Goal: Find specific page/section: Find specific page/section

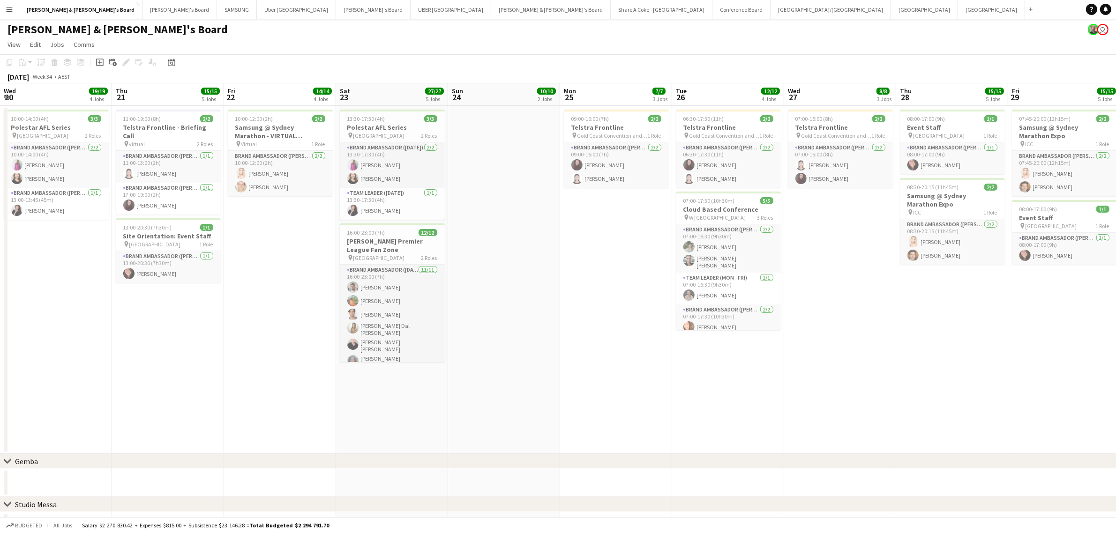
scroll to position [0, 207]
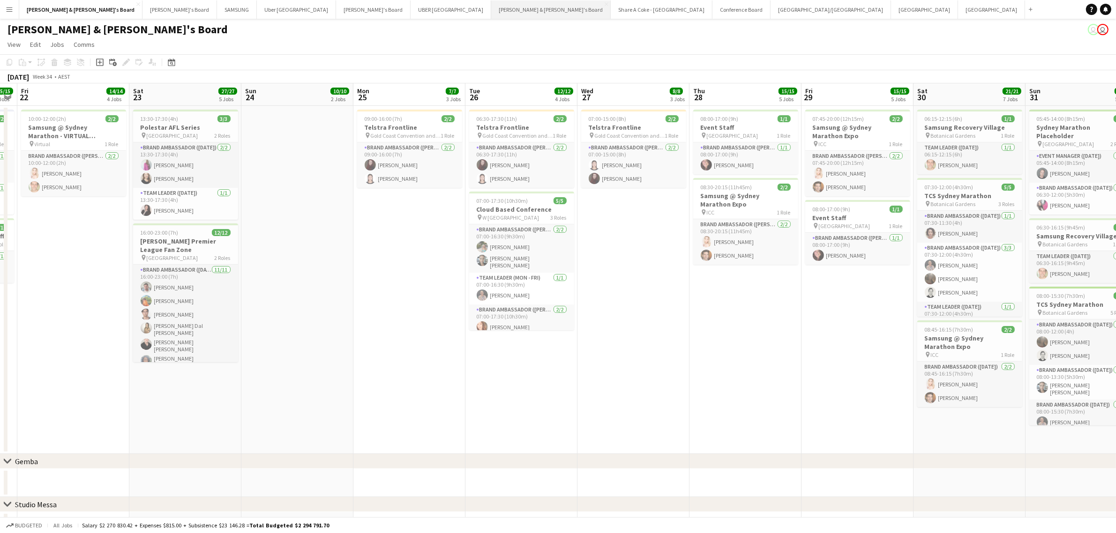
click at [491, 14] on button "James & Arrence's Board Close" at bounding box center [551, 9] width 120 height 18
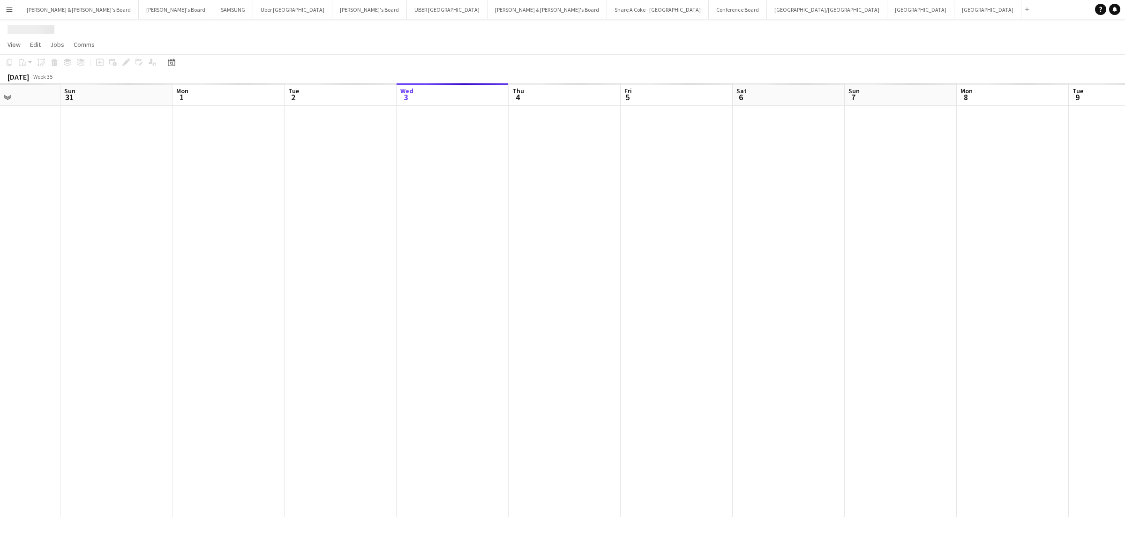
drag, startPoint x: 216, startPoint y: 310, endPoint x: 1203, endPoint y: 260, distance: 989.0
click at [1116, 260] on html "Menu Boards Boards Boards All jobs Status Workforce Workforce My Workforce Recr…" at bounding box center [562, 266] width 1125 height 533
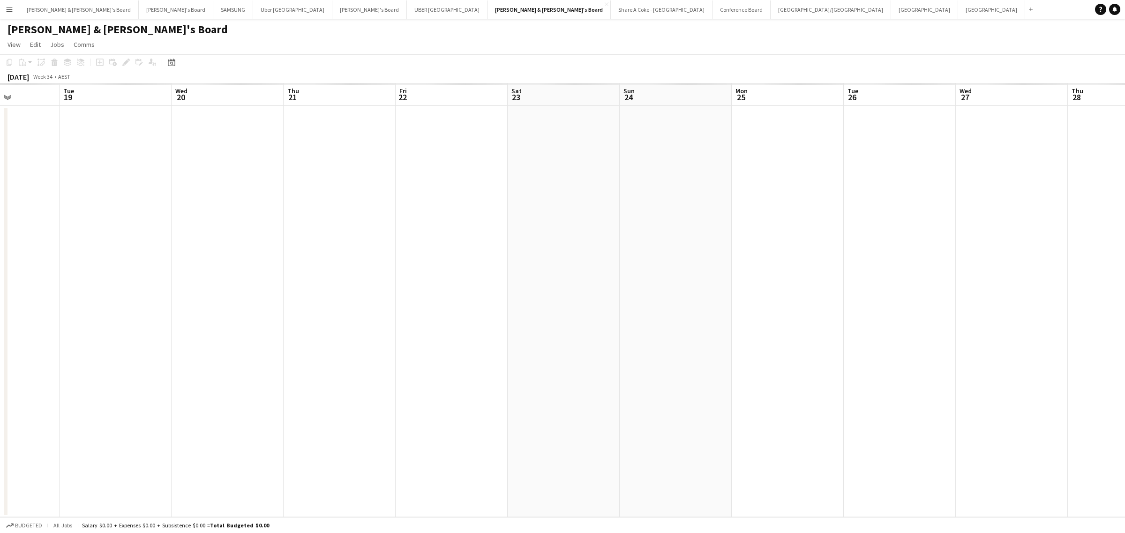
scroll to position [0, 257]
click at [1116, 245] on html "Menu Boards Boards Boards All jobs Status Workforce Workforce My Workforce Recr…" at bounding box center [562, 266] width 1125 height 533
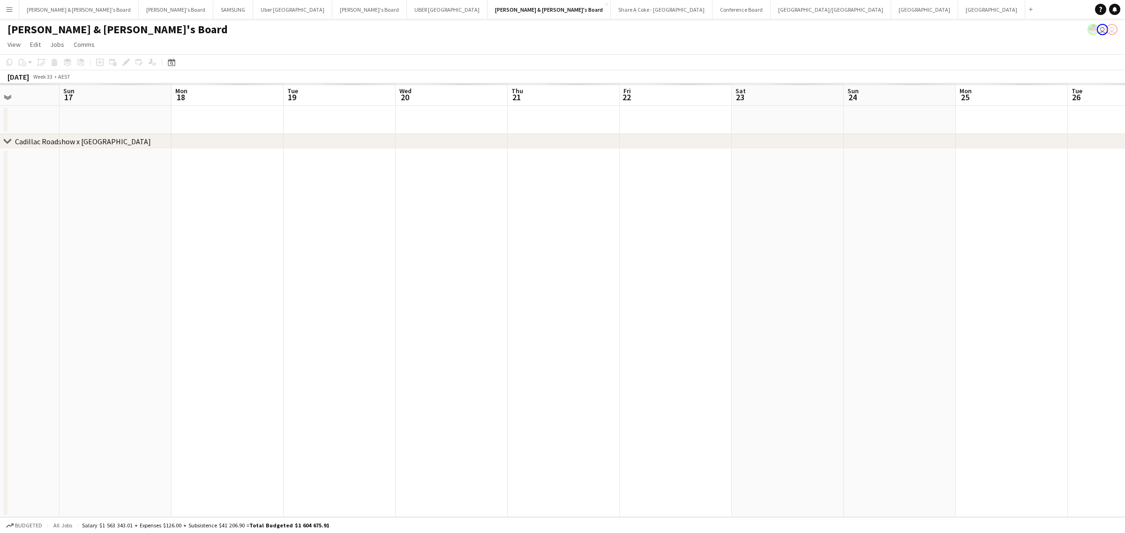
drag, startPoint x: 210, startPoint y: 343, endPoint x: 1168, endPoint y: 358, distance: 958.8
click at [1116, 358] on html "Menu Boards Boards Boards All jobs Status Workforce Workforce My Workforce Recr…" at bounding box center [562, 266] width 1125 height 533
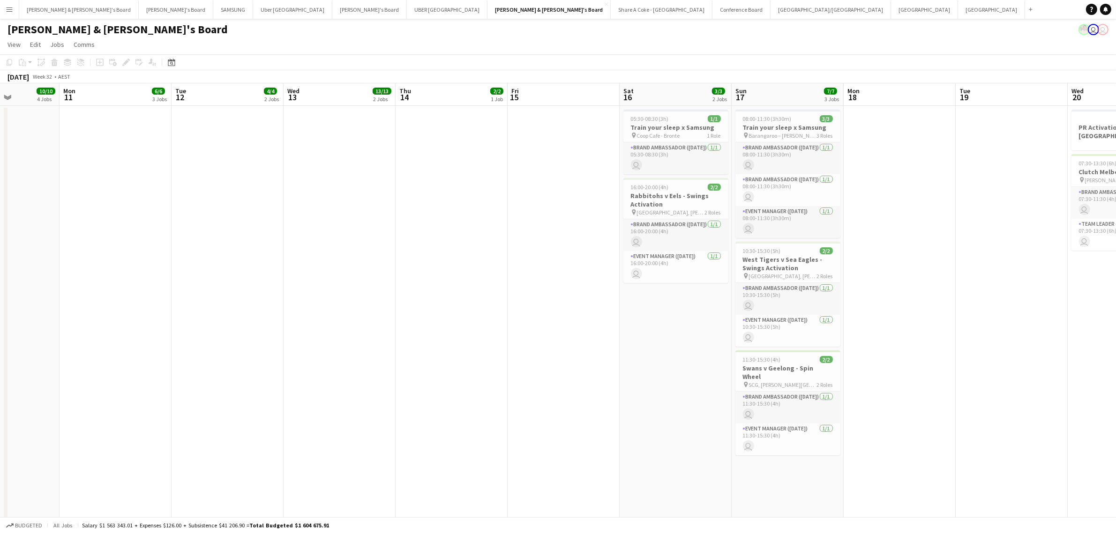
scroll to position [0, 224]
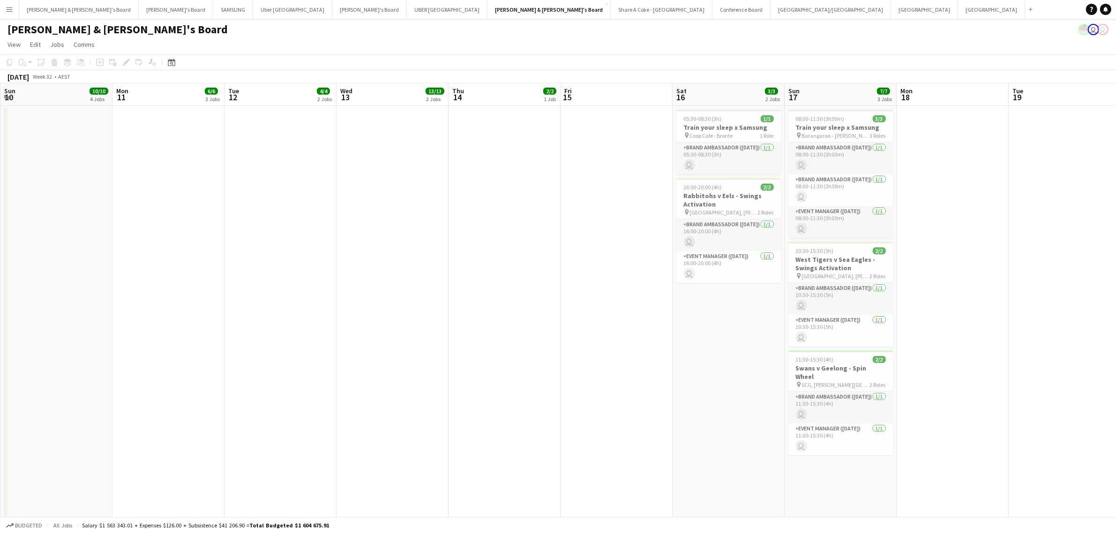
drag, startPoint x: 392, startPoint y: 376, endPoint x: 1241, endPoint y: 355, distance: 849.2
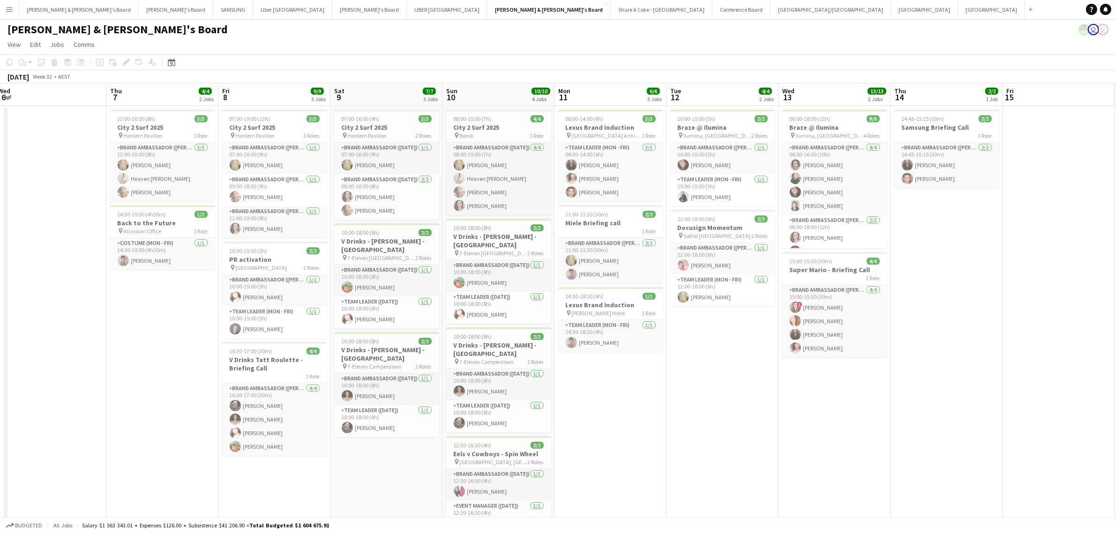
scroll to position [0, 208]
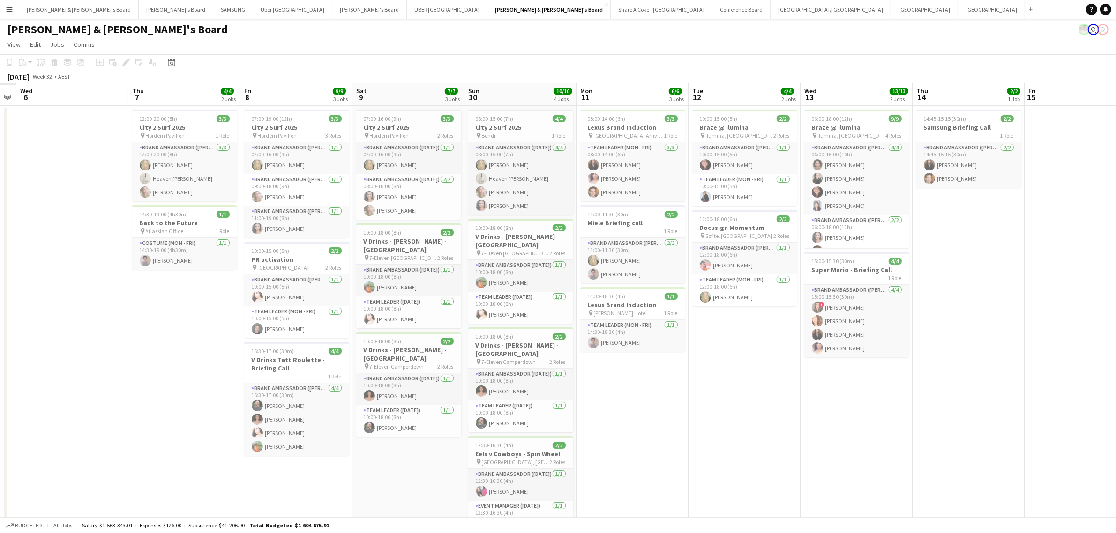
drag, startPoint x: 434, startPoint y: 451, endPoint x: 674, endPoint y: 448, distance: 240.0
click at [173, 125] on h3 "City 2 Surf 2025" at bounding box center [184, 127] width 105 height 8
click at [287, 125] on h3 "City 2 Surf 2025" at bounding box center [296, 127] width 105 height 8
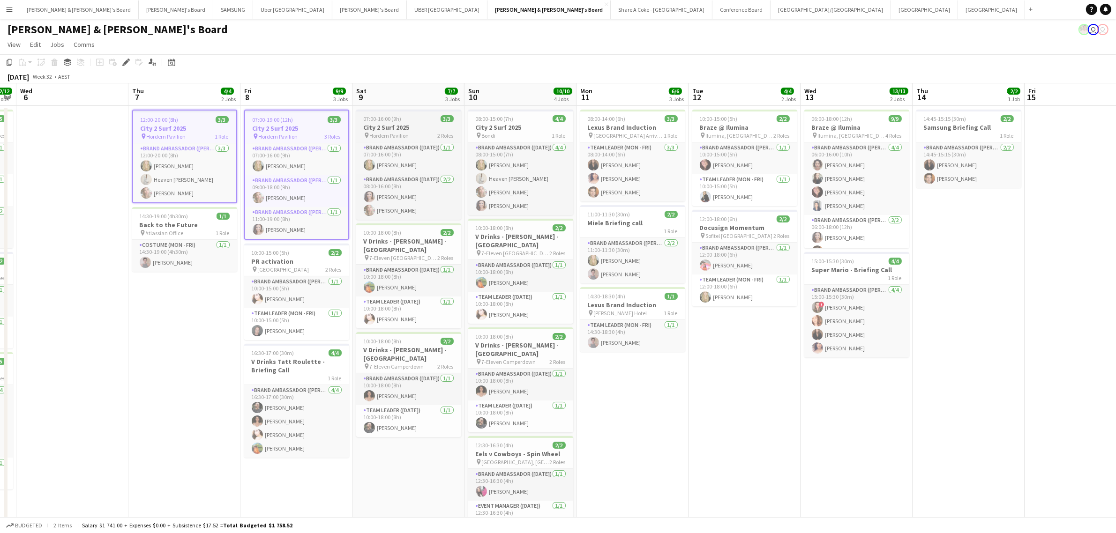
click at [416, 116] on div "07:00-16:00 (9h) 3/3" at bounding box center [408, 118] width 105 height 7
click at [512, 118] on span "08:00-15:00 (7h)" at bounding box center [495, 118] width 38 height 7
